Goal: Task Accomplishment & Management: Use online tool/utility

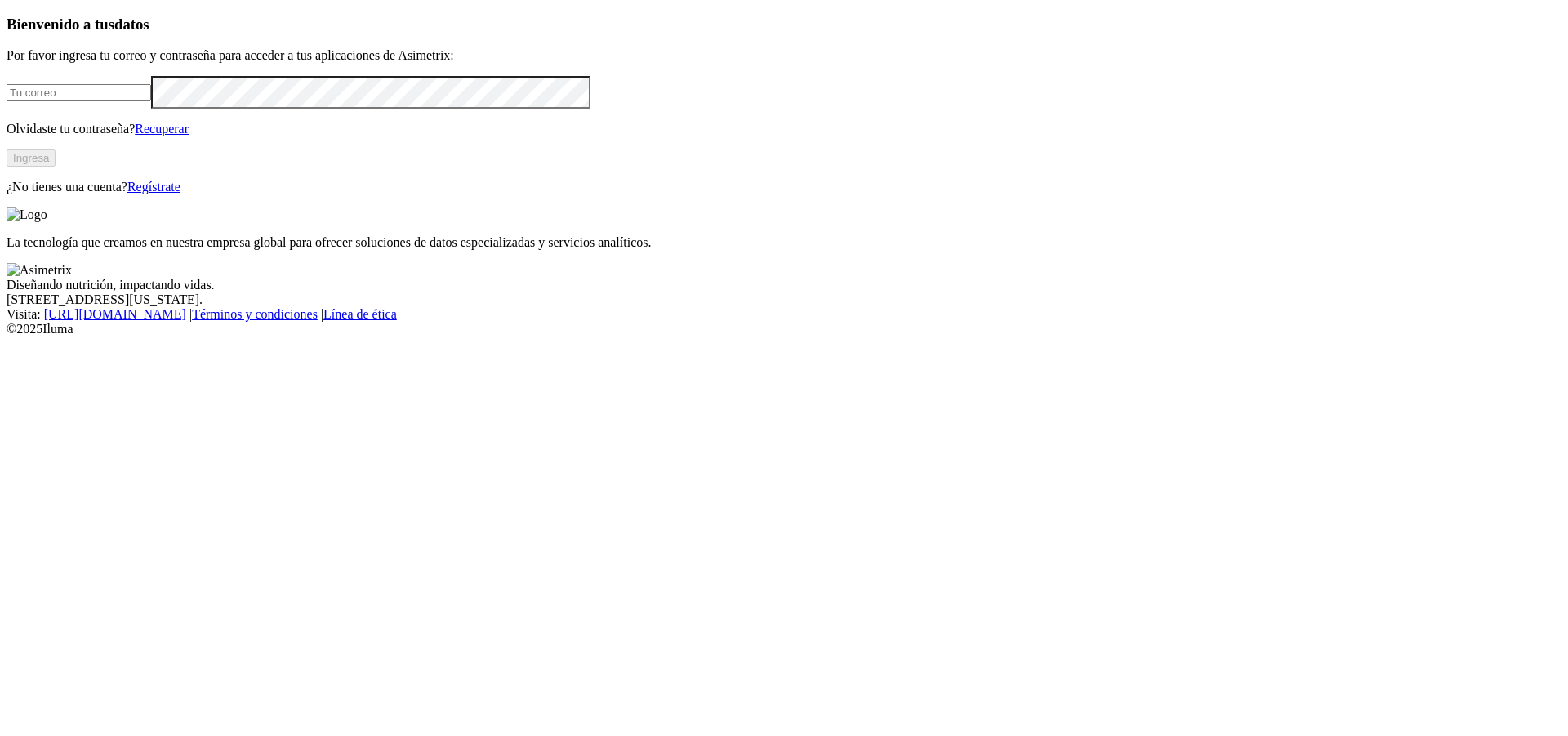
type input "[PERSON_NAME][EMAIL_ADDRESS][PERSON_NAME][DOMAIN_NAME]"
click at [56, 167] on button "Ingresa" at bounding box center [30, 158] width 49 height 17
